Goal: Information Seeking & Learning: Learn about a topic

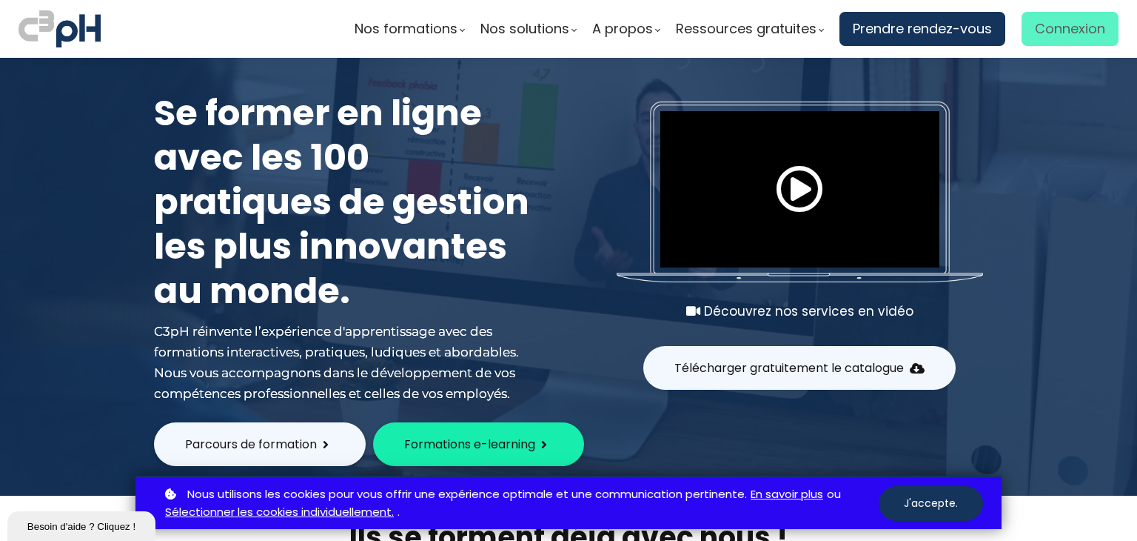
type input "jsylvain@groupebouchersports.com"
click at [1058, 27] on span "Connexion" at bounding box center [1070, 29] width 70 height 22
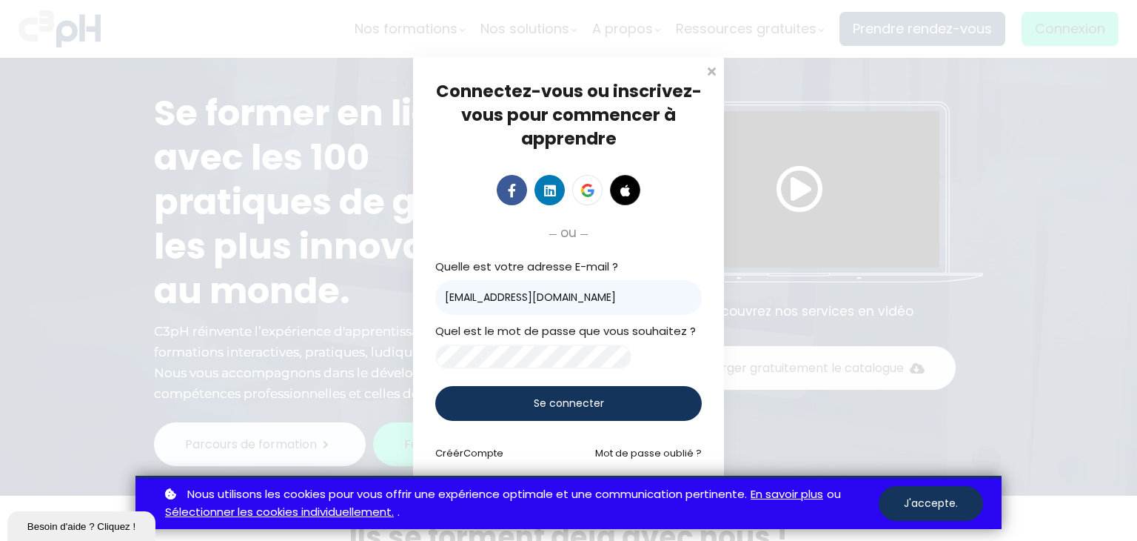
click at [558, 411] on span "Se connecter" at bounding box center [569, 403] width 70 height 16
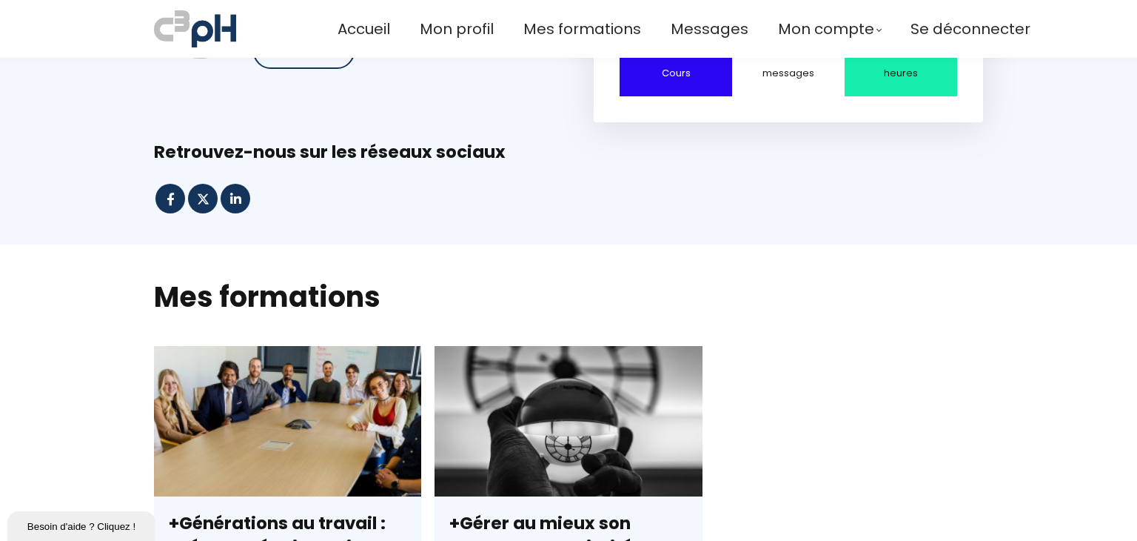
scroll to position [518, 0]
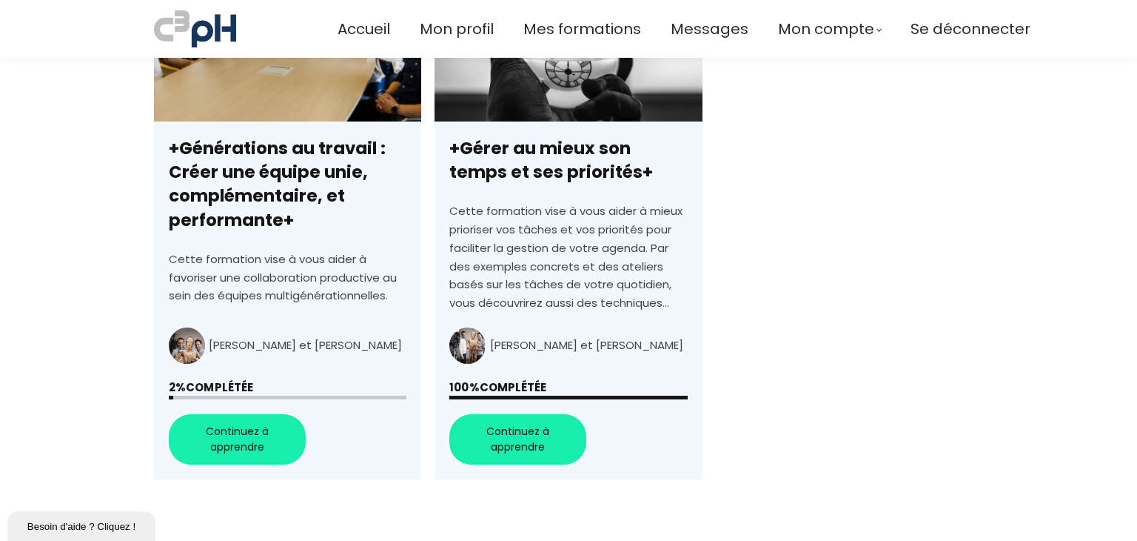
click at [242, 442] on link "+Générations au travail : Créer une équipe unie, complémentaire, et performante+" at bounding box center [287, 225] width 267 height 509
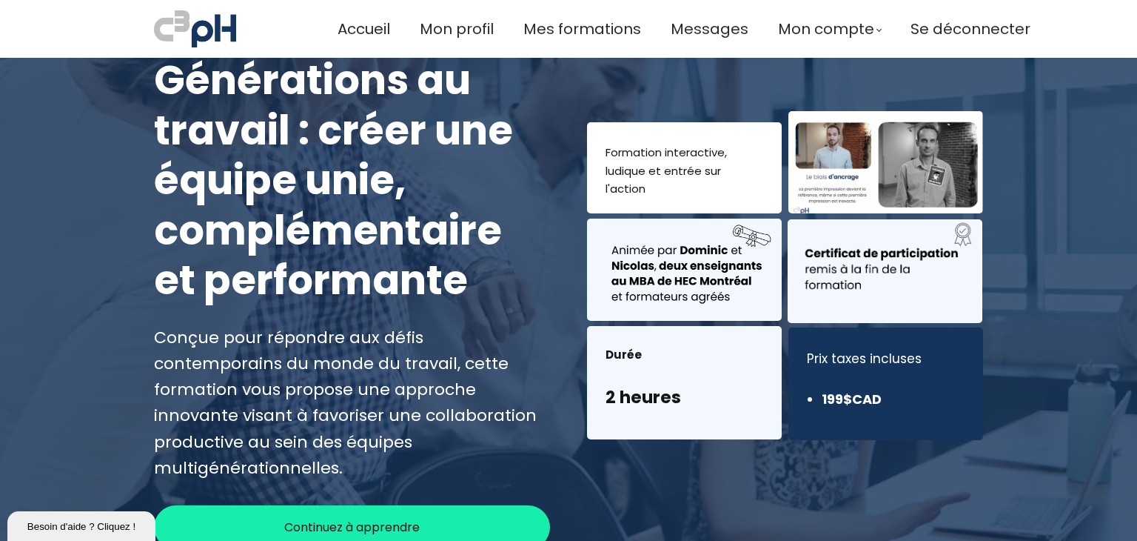
scroll to position [222, 0]
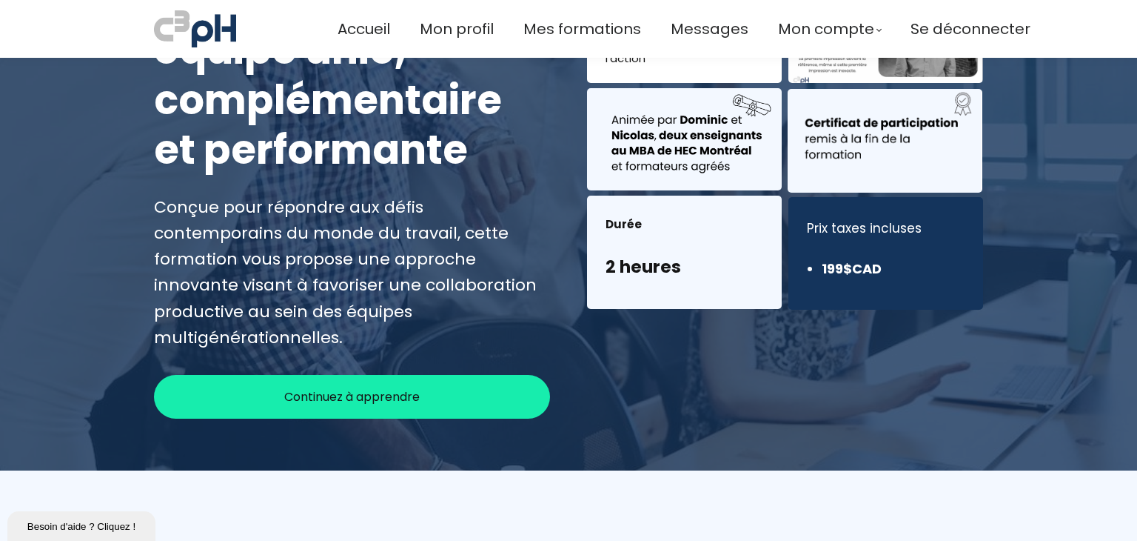
click at [371, 387] on span "Continuez à apprendre" at bounding box center [352, 396] width 136 height 19
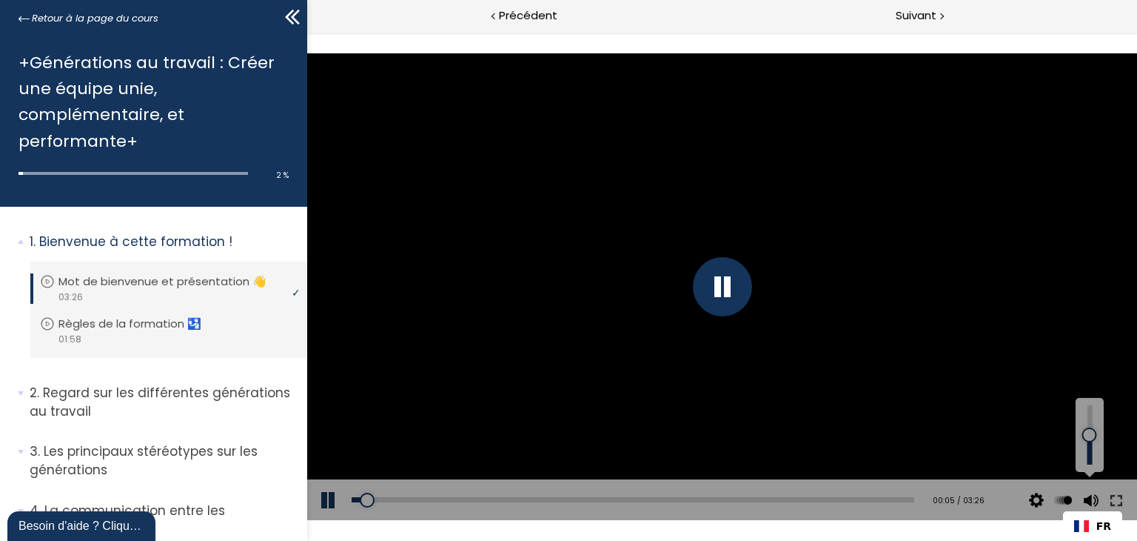
click at [1093, 504] on button at bounding box center [1089, 499] width 22 height 41
click at [1092, 498] on button at bounding box center [1089, 499] width 22 height 41
drag, startPoint x: 717, startPoint y: 118, endPoint x: 678, endPoint y: 92, distance: 47.0
click at [717, 118] on div at bounding box center [722, 286] width 830 height 467
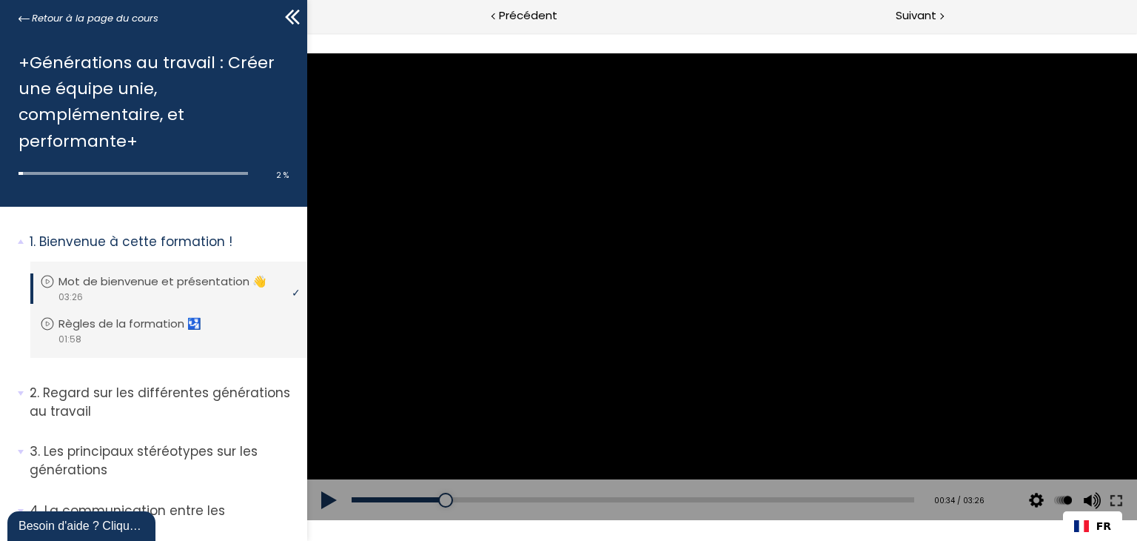
click at [706, 311] on div at bounding box center [722, 286] width 830 height 467
click at [719, 290] on div at bounding box center [721, 286] width 59 height 59
drag, startPoint x: 118, startPoint y: 526, endPoint x: 118, endPoint y: 879, distance: 353.2
click at [118, 527] on div "Besoin d'aide ? Cliquez !" at bounding box center [82, 526] width 126 height 18
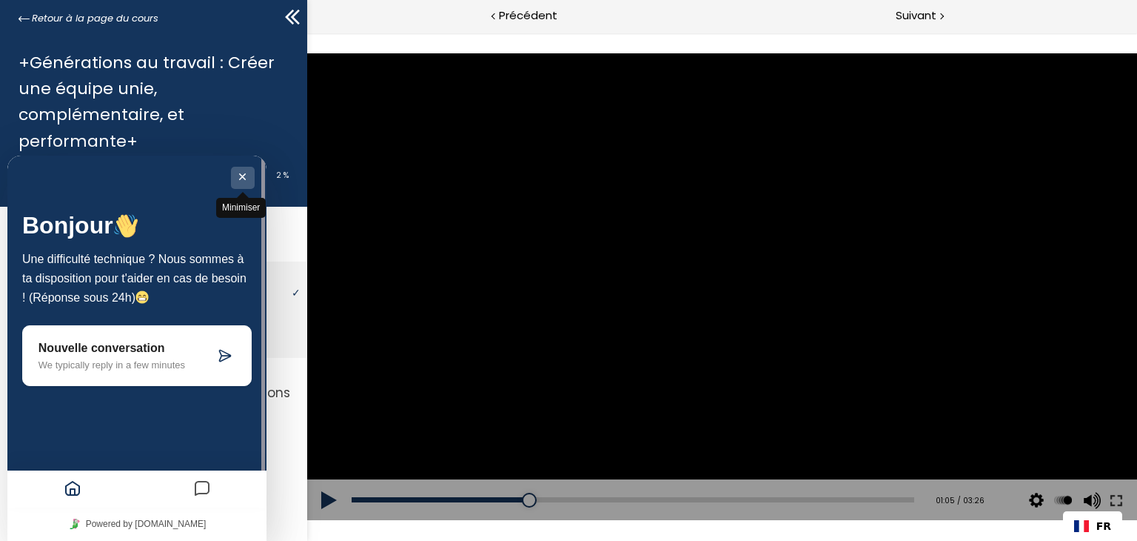
click at [238, 177] on button "Minimiser" at bounding box center [243, 178] width 24 height 22
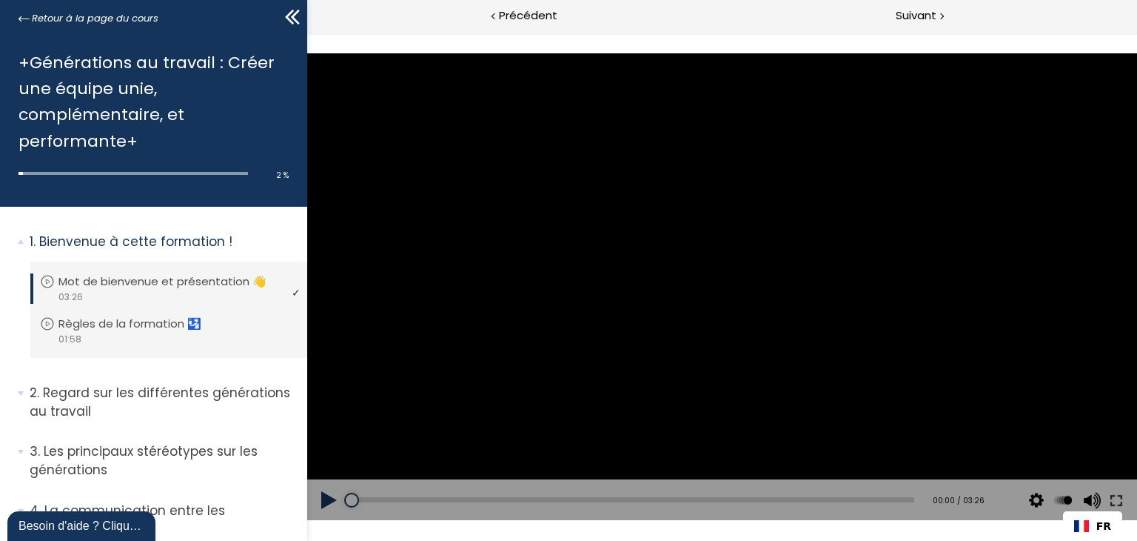
drag, startPoint x: 517, startPoint y: 501, endPoint x: 332, endPoint y: 495, distance: 185.2
click at [339, 501] on div "Add chapter 00:00 00:00 / 03:26 Subtitles None Auto 4k 1080p 720p 540p 360p 224…" at bounding box center [722, 499] width 830 height 41
click at [1089, 526] on img "FR" at bounding box center [1081, 526] width 15 height 12
click at [1120, 496] on button at bounding box center [1116, 499] width 27 height 41
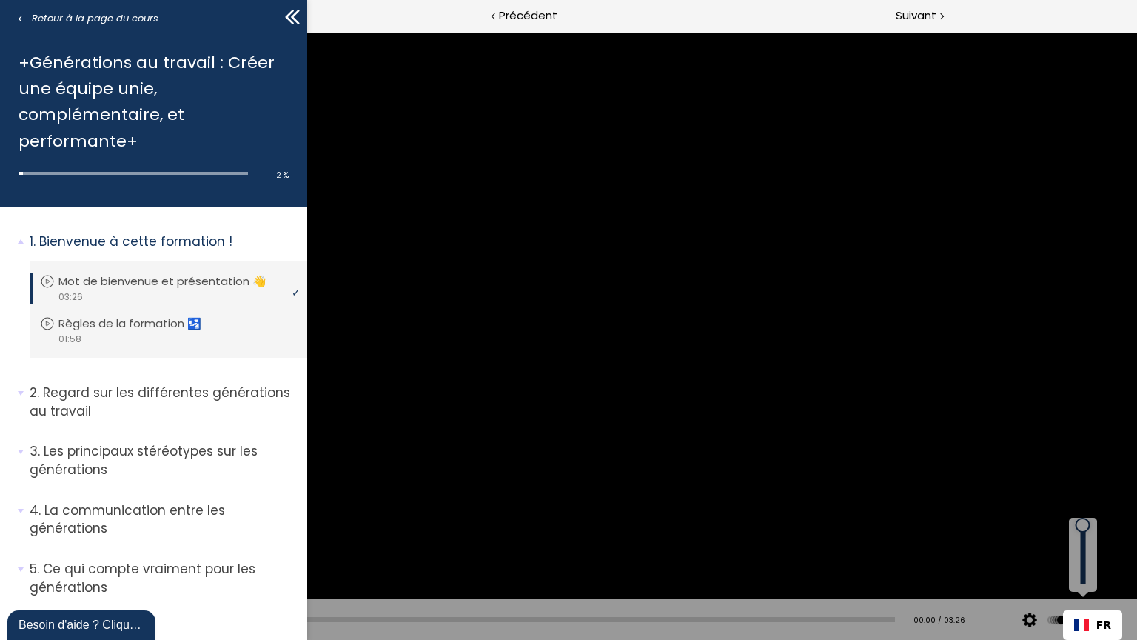
click at [1081, 540] on button at bounding box center [1083, 619] width 22 height 41
click at [1083, 540] on button at bounding box center [1083, 619] width 22 height 41
click at [575, 351] on div at bounding box center [568, 320] width 1137 height 640
click at [561, 316] on div at bounding box center [568, 319] width 59 height 59
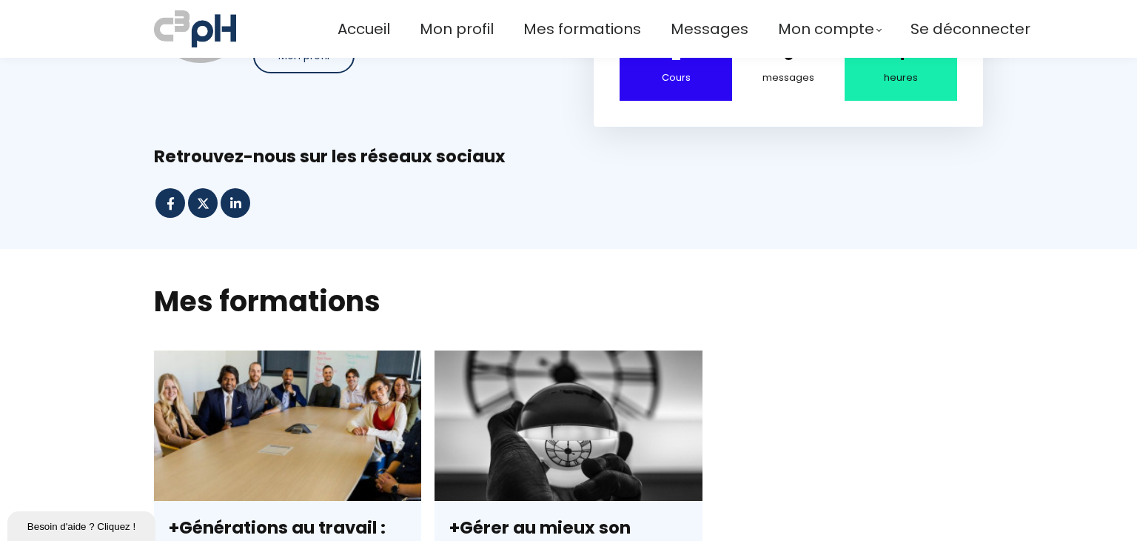
scroll to position [74, 0]
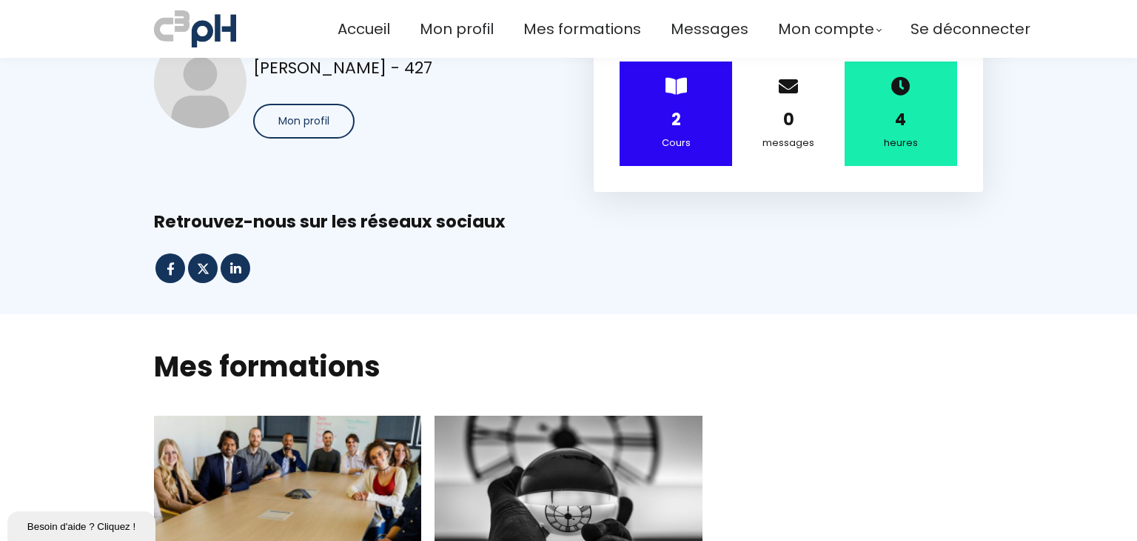
click at [666, 118] on div "2" at bounding box center [676, 120] width 76 height 26
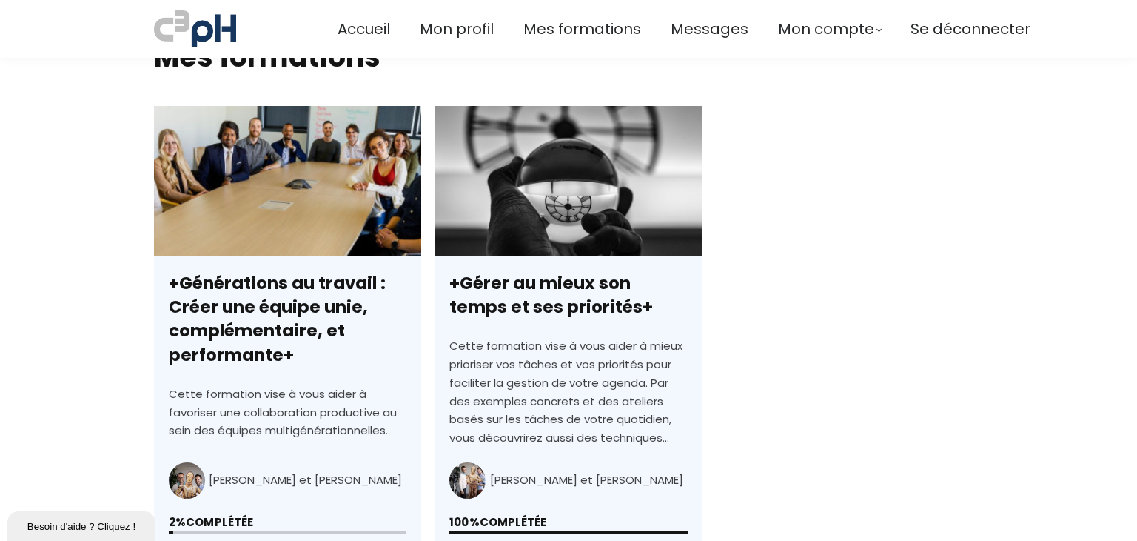
scroll to position [518, 0]
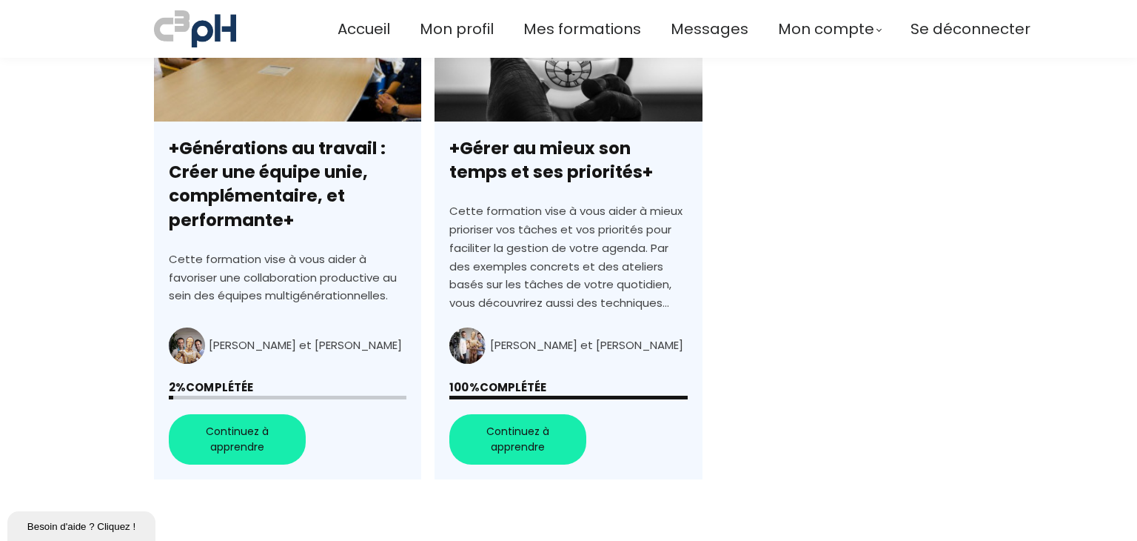
click at [230, 441] on link "+Générations au travail : Créer une équipe unie, complémentaire, et performante+" at bounding box center [287, 225] width 267 height 509
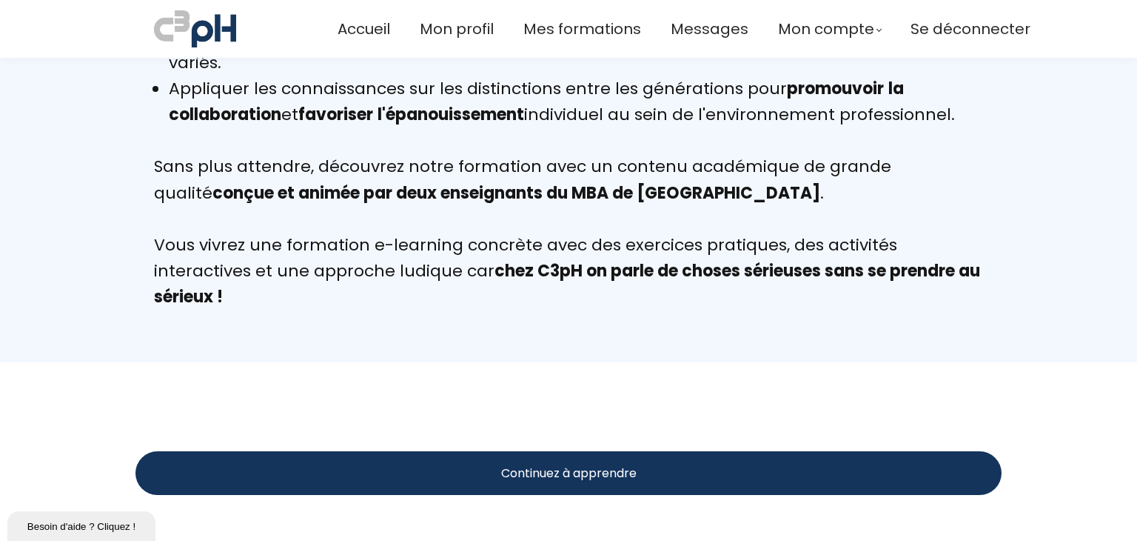
scroll to position [2592, 0]
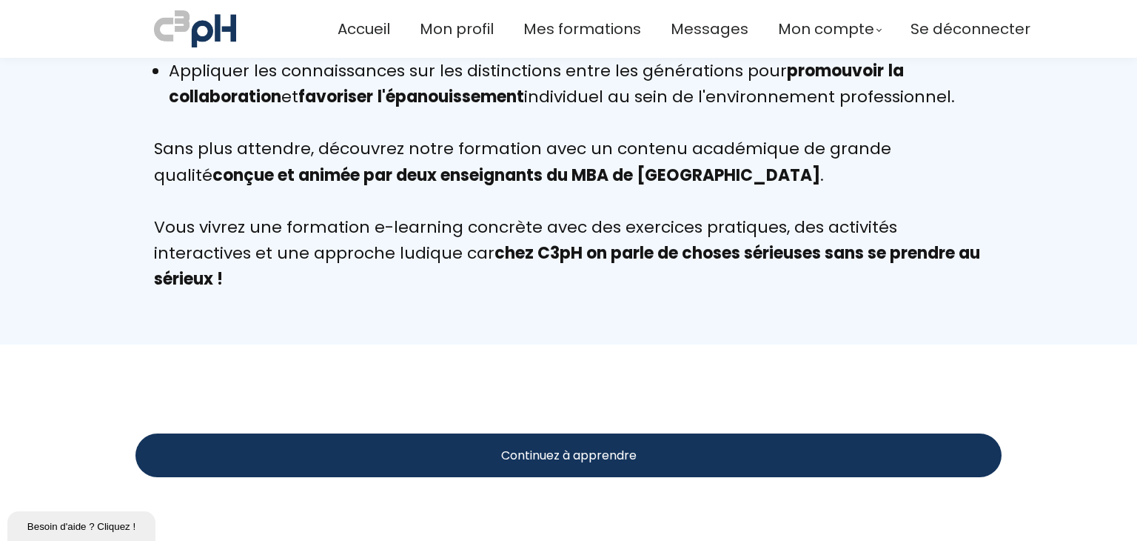
click at [567, 446] on span "Continuez à apprendre" at bounding box center [569, 455] width 136 height 19
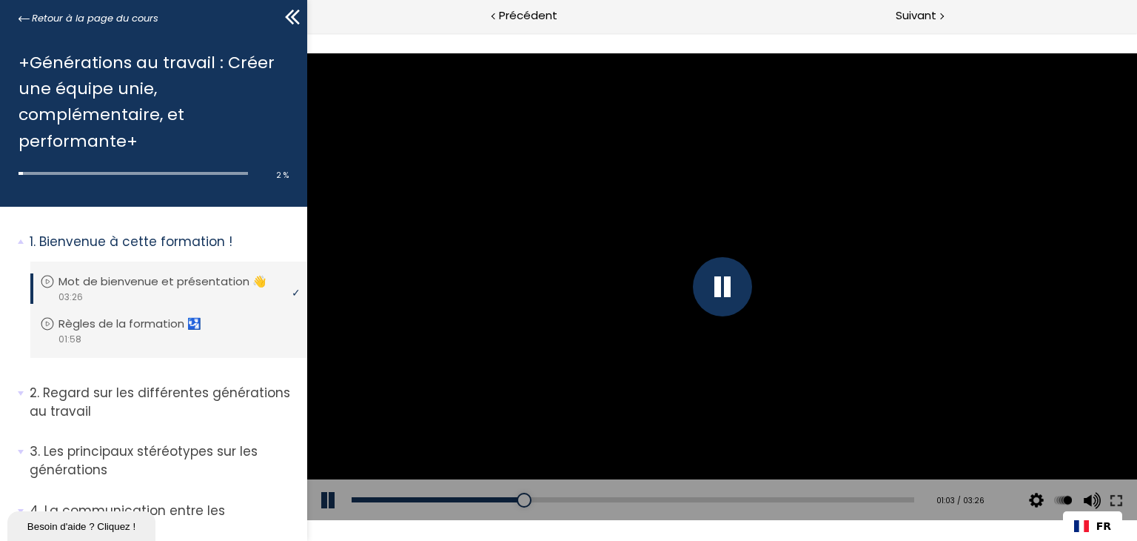
click at [726, 295] on div at bounding box center [721, 286] width 59 height 59
